Goal: Browse casually

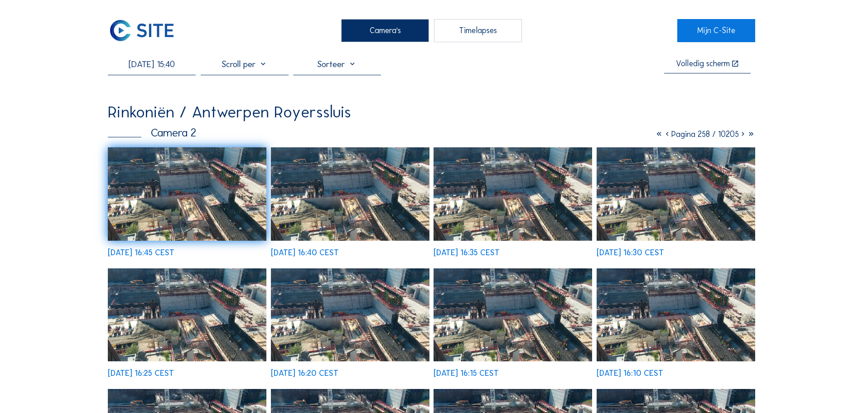
click at [146, 22] on img at bounding box center [142, 30] width 68 height 23
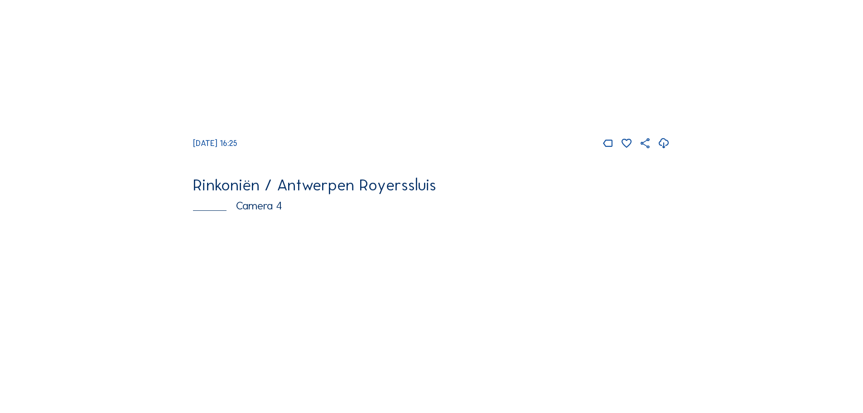
scroll to position [1540, 0]
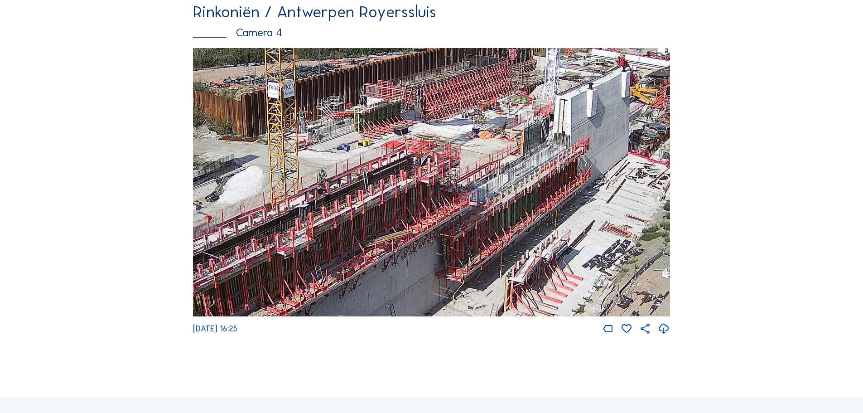
drag, startPoint x: 452, startPoint y: 190, endPoint x: 482, endPoint y: 216, distance: 39.6
click at [482, 216] on img at bounding box center [431, 182] width 477 height 269
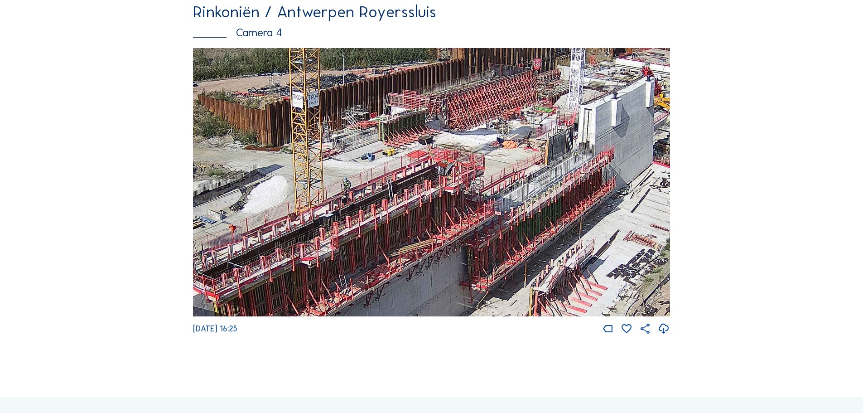
drag, startPoint x: 447, startPoint y: 188, endPoint x: 472, endPoint y: 197, distance: 26.2
click at [472, 197] on img at bounding box center [431, 182] width 477 height 269
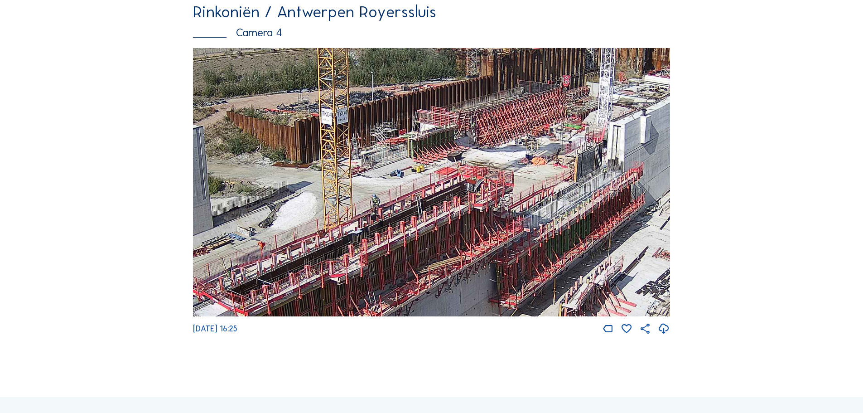
drag, startPoint x: 432, startPoint y: 206, endPoint x: 461, endPoint y: 222, distance: 33.5
click at [461, 222] on img at bounding box center [431, 182] width 477 height 269
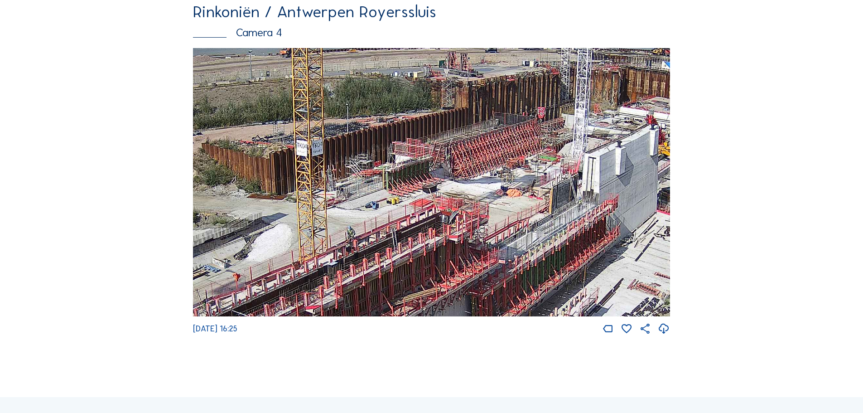
drag, startPoint x: 597, startPoint y: 125, endPoint x: 572, endPoint y: 156, distance: 40.3
click at [572, 156] on img at bounding box center [431, 182] width 477 height 269
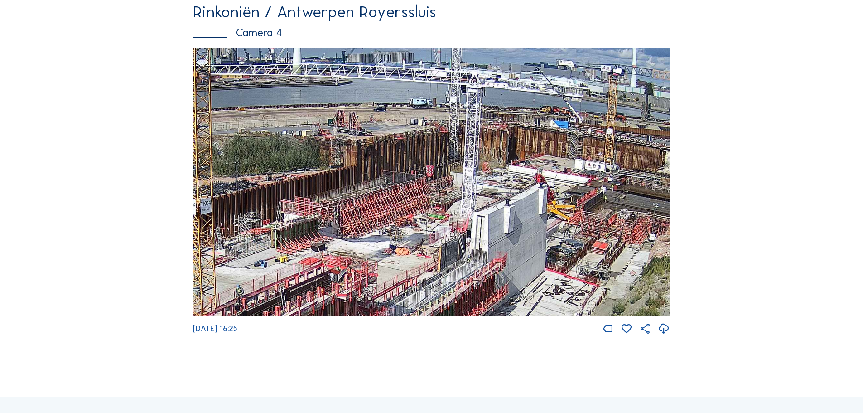
drag, startPoint x: 670, startPoint y: 143, endPoint x: 559, endPoint y: 201, distance: 125.8
click at [559, 201] on img at bounding box center [431, 182] width 477 height 269
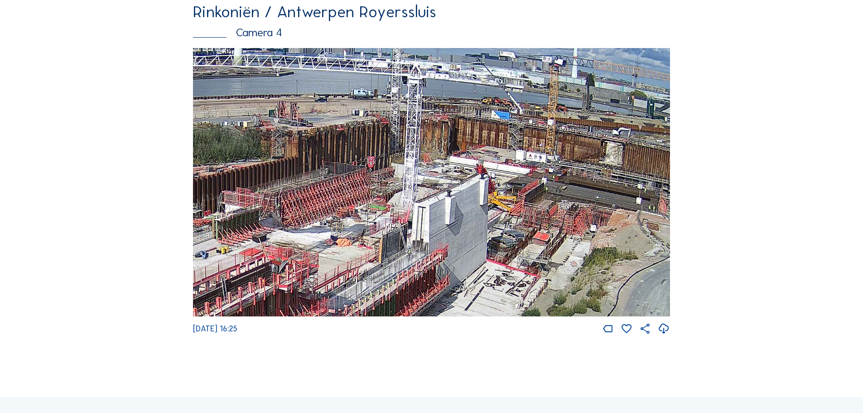
drag, startPoint x: 622, startPoint y: 237, endPoint x: 542, endPoint y: 226, distance: 81.0
click at [542, 226] on img at bounding box center [431, 182] width 477 height 269
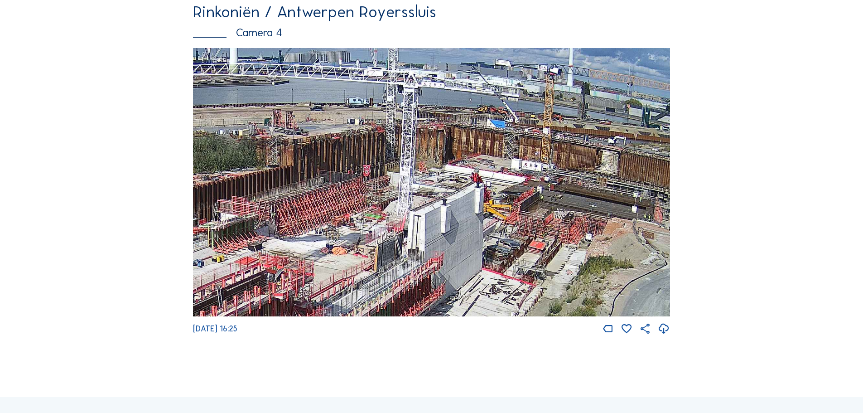
drag, startPoint x: 427, startPoint y: 210, endPoint x: 591, endPoint y: 221, distance: 164.4
click at [591, 221] on img at bounding box center [431, 182] width 477 height 269
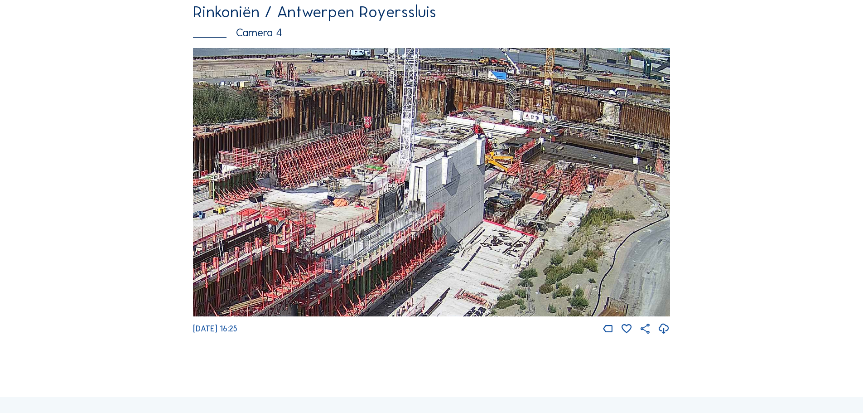
drag, startPoint x: 472, startPoint y: 279, endPoint x: 474, endPoint y: 231, distance: 48.5
click at [474, 231] on img at bounding box center [431, 182] width 477 height 269
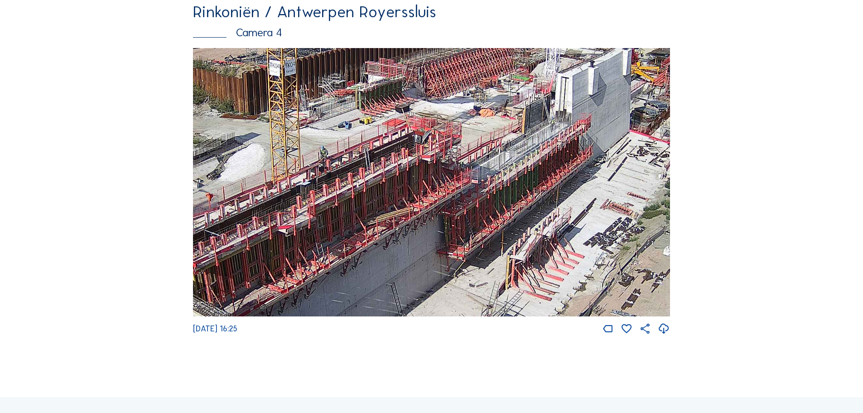
drag, startPoint x: 409, startPoint y: 258, endPoint x: 555, endPoint y: 168, distance: 171.6
click at [555, 168] on img at bounding box center [431, 182] width 477 height 269
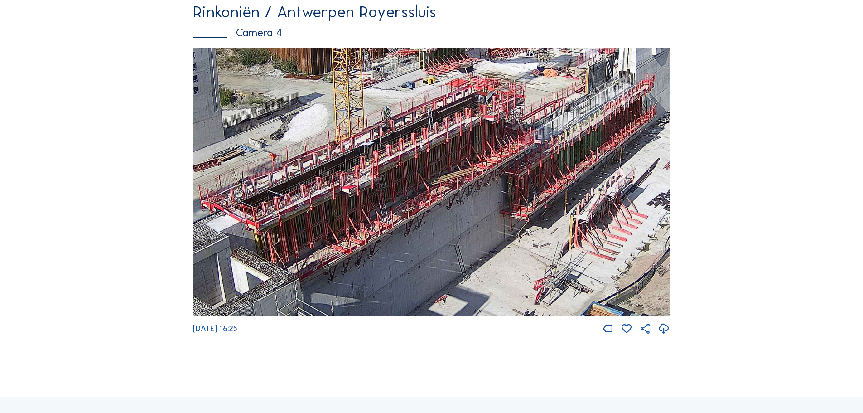
drag, startPoint x: 429, startPoint y: 219, endPoint x: 491, endPoint y: 179, distance: 74.1
click at [491, 179] on img at bounding box center [431, 182] width 477 height 269
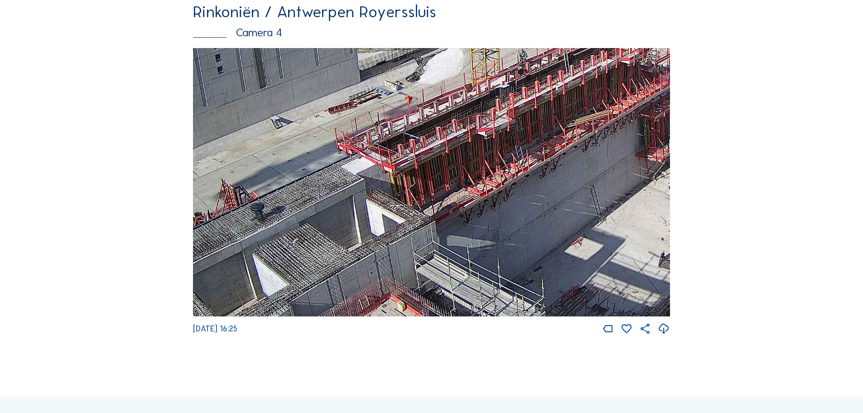
drag, startPoint x: 268, startPoint y: 233, endPoint x: 404, endPoint y: 175, distance: 147.6
click at [404, 175] on img at bounding box center [431, 182] width 477 height 269
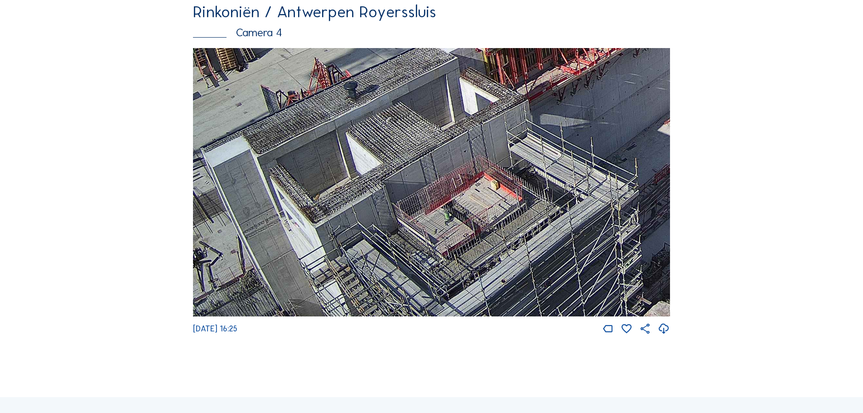
drag, startPoint x: 343, startPoint y: 242, endPoint x: 436, endPoint y: 113, distance: 158.9
click at [436, 113] on img at bounding box center [431, 182] width 477 height 269
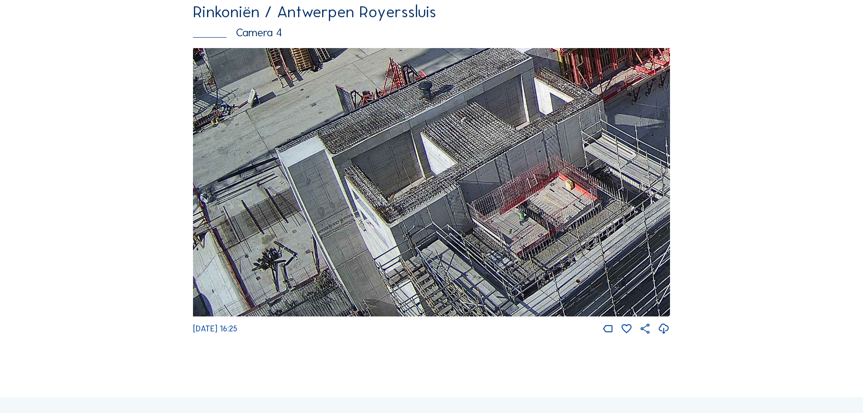
drag, startPoint x: 331, startPoint y: 183, endPoint x: 406, endPoint y: 106, distance: 107.3
click at [406, 106] on img at bounding box center [431, 182] width 477 height 269
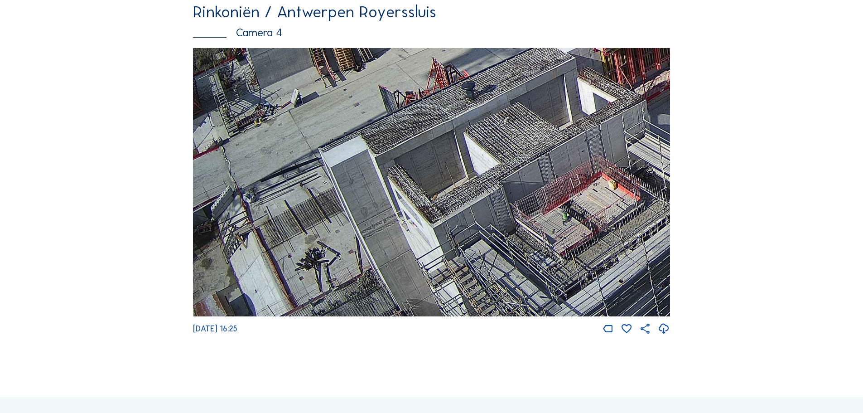
drag, startPoint x: 298, startPoint y: 215, endPoint x: 362, endPoint y: 176, distance: 75.0
click at [362, 176] on img at bounding box center [431, 182] width 477 height 269
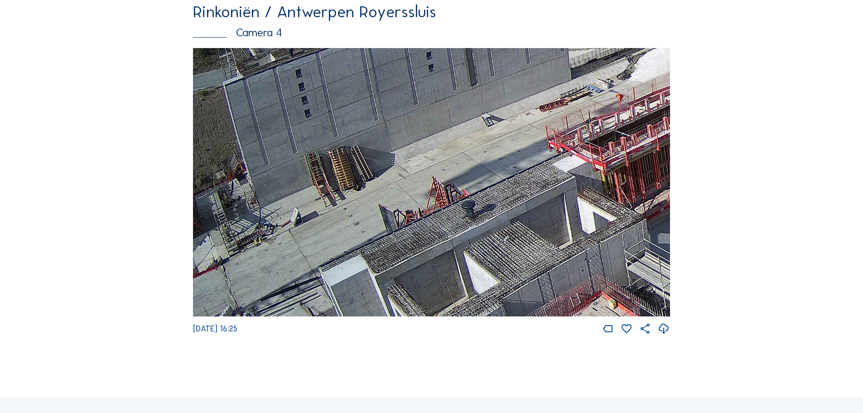
drag, startPoint x: 360, startPoint y: 147, endPoint x: 505, endPoint y: 255, distance: 180.3
click at [527, 266] on img at bounding box center [431, 182] width 477 height 269
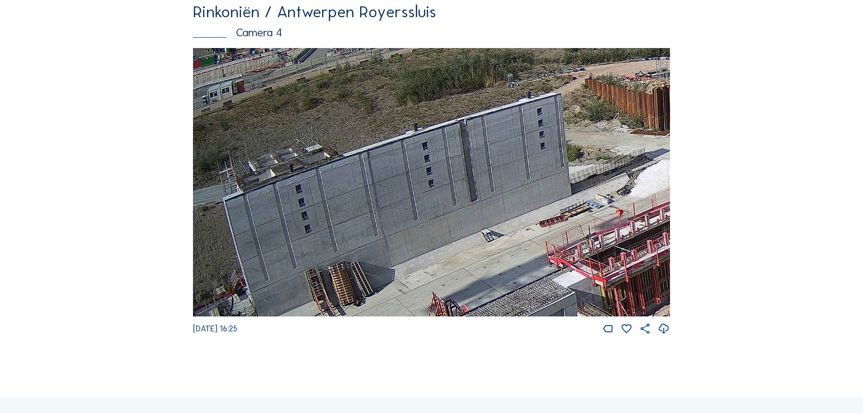
drag, startPoint x: 338, startPoint y: 169, endPoint x: 469, endPoint y: 275, distance: 168.4
click at [464, 284] on img at bounding box center [431, 182] width 477 height 269
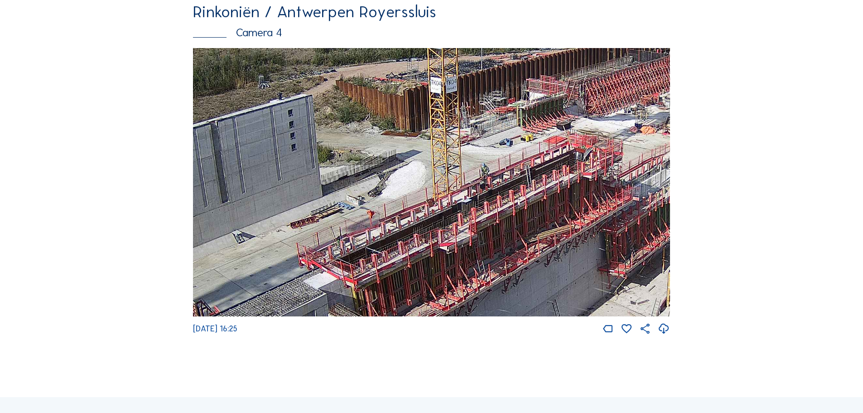
drag, startPoint x: 593, startPoint y: 152, endPoint x: 267, endPoint y: 142, distance: 326.3
click at [263, 143] on img at bounding box center [431, 182] width 477 height 269
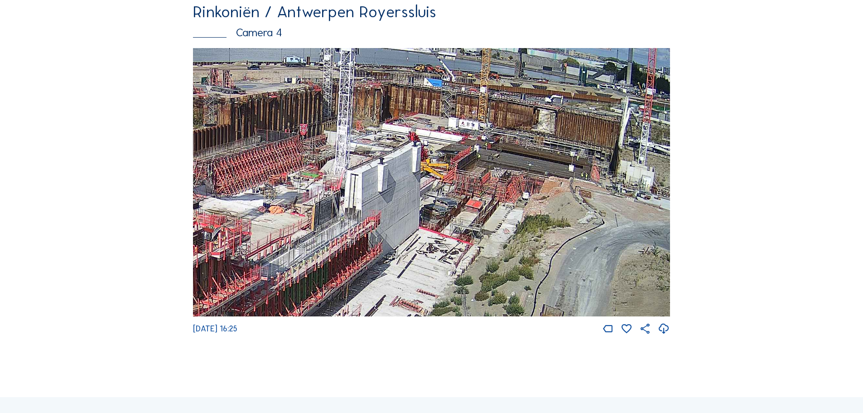
drag, startPoint x: 563, startPoint y: 182, endPoint x: 272, endPoint y: 273, distance: 304.6
click at [272, 273] on img at bounding box center [431, 182] width 477 height 269
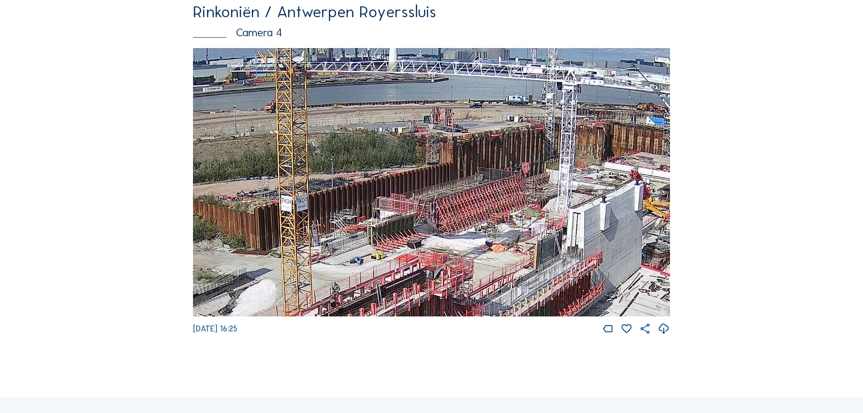
drag, startPoint x: 463, startPoint y: 236, endPoint x: 473, endPoint y: 176, distance: 61.1
click at [473, 177] on img at bounding box center [431, 182] width 477 height 269
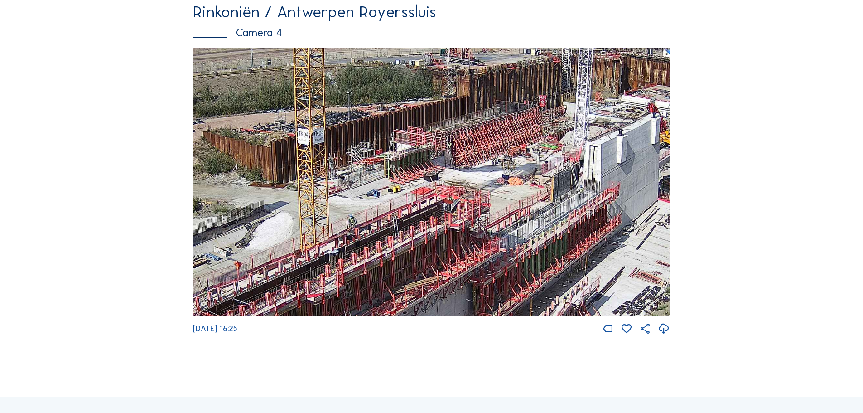
drag, startPoint x: 295, startPoint y: 292, endPoint x: 310, endPoint y: 251, distance: 43.4
click at [310, 251] on img at bounding box center [431, 182] width 477 height 269
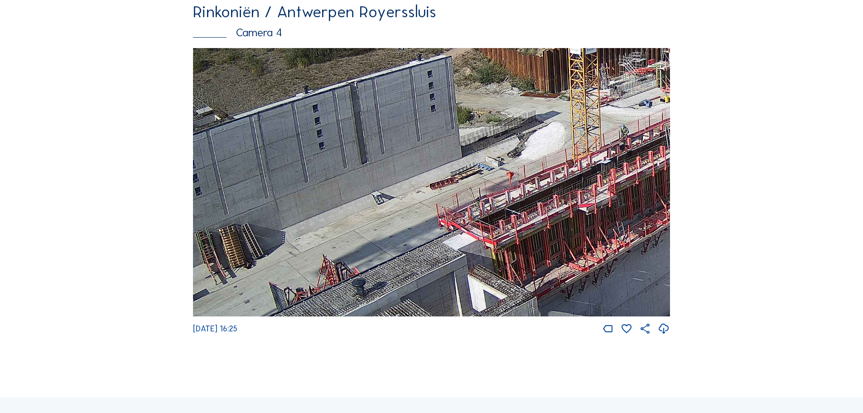
drag, startPoint x: 384, startPoint y: 228, endPoint x: 650, endPoint y: 138, distance: 281.2
click at [650, 138] on img at bounding box center [431, 182] width 477 height 269
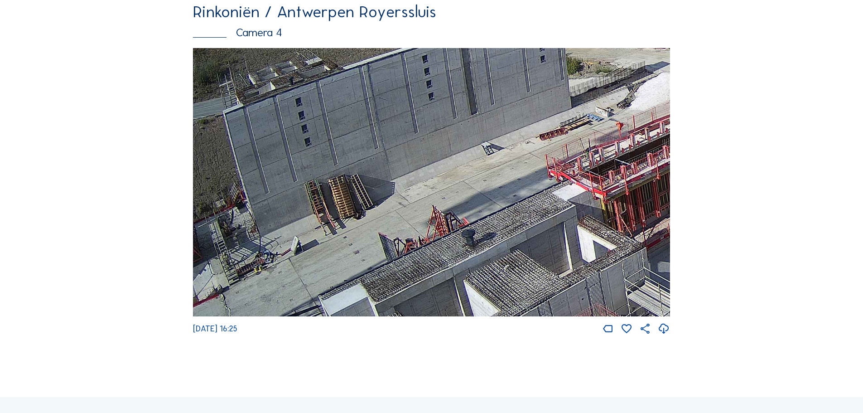
drag, startPoint x: 431, startPoint y: 279, endPoint x: 598, endPoint y: 229, distance: 174.7
click at [598, 229] on img at bounding box center [431, 182] width 477 height 269
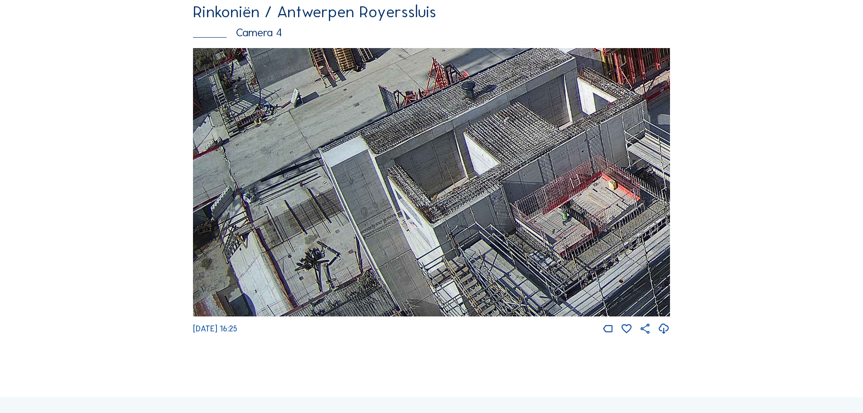
drag, startPoint x: 266, startPoint y: 290, endPoint x: 549, endPoint y: 8, distance: 399.4
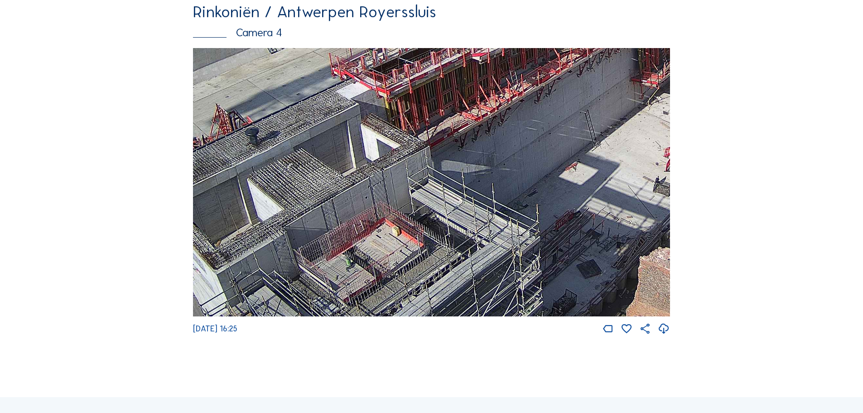
drag, startPoint x: 527, startPoint y: 92, endPoint x: 240, endPoint y: 134, distance: 289.7
click at [240, 134] on img at bounding box center [431, 182] width 477 height 269
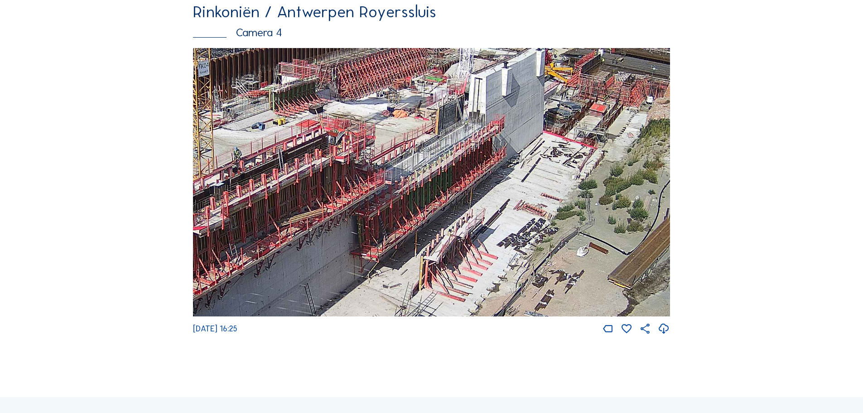
drag, startPoint x: 584, startPoint y: 162, endPoint x: 377, endPoint y: 337, distance: 271.6
click at [377, 335] on div "[DATE] 16:25" at bounding box center [431, 191] width 477 height 287
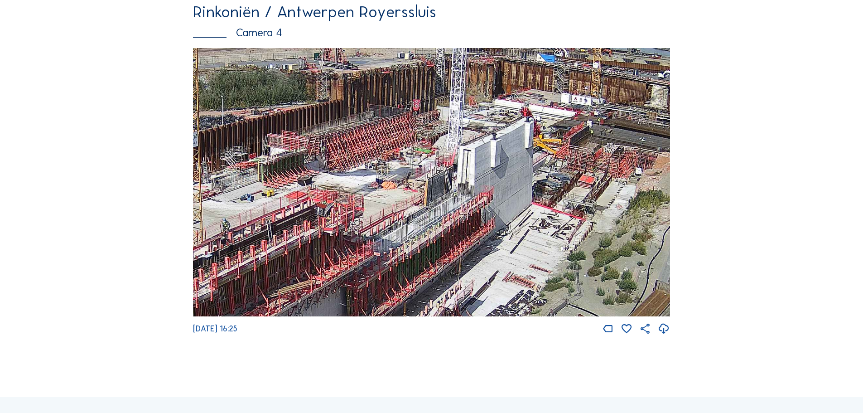
drag, startPoint x: 515, startPoint y: 153, endPoint x: 505, endPoint y: 218, distance: 66.0
click at [505, 218] on img at bounding box center [431, 182] width 477 height 269
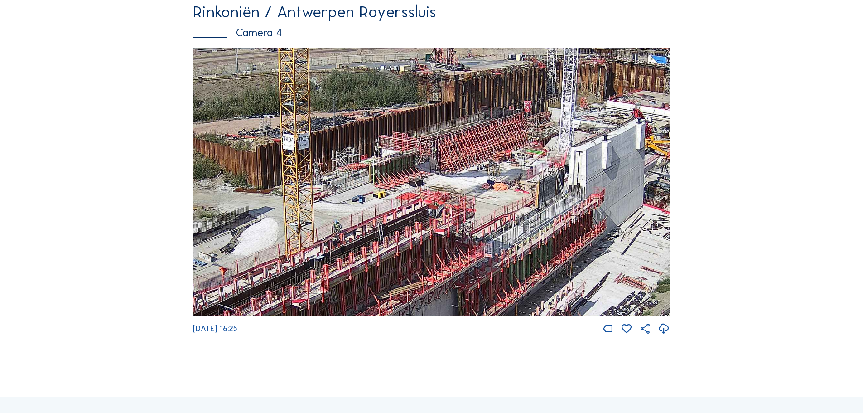
drag, startPoint x: 477, startPoint y: 149, endPoint x: 588, endPoint y: 150, distance: 111.4
click at [588, 150] on img at bounding box center [431, 182] width 477 height 269
